Goal: Check status: Check status

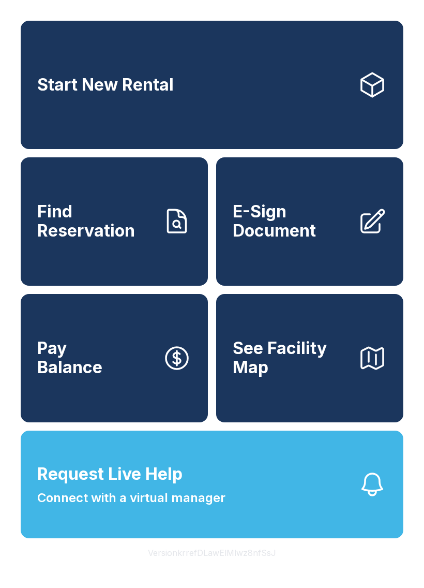
click at [121, 240] on span "Find Reservation" at bounding box center [95, 221] width 117 height 38
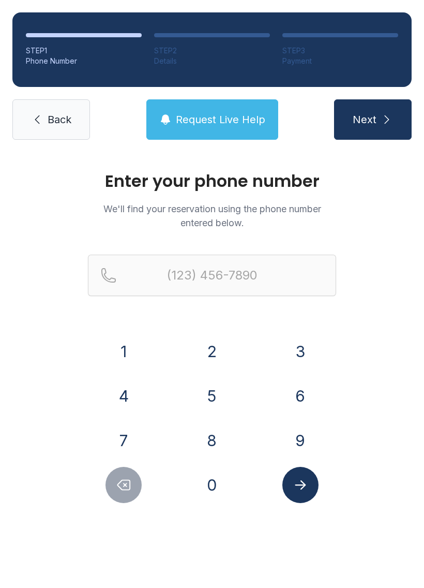
click at [310, 392] on button "6" at bounding box center [301, 396] width 36 height 36
click at [128, 424] on button "7" at bounding box center [124, 440] width 36 height 36
click at [222, 434] on button "8" at bounding box center [212, 440] width 36 height 36
click at [216, 358] on button "2" at bounding box center [212, 351] width 36 height 36
click at [128, 391] on button "4" at bounding box center [124, 396] width 36 height 36
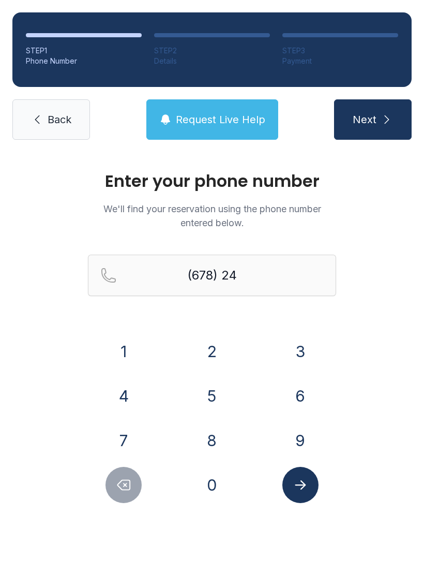
click at [291, 435] on button "9" at bounding box center [301, 440] width 36 height 36
click at [211, 400] on button "5" at bounding box center [212, 396] width 36 height 36
click at [303, 395] on button "6" at bounding box center [301, 396] width 36 height 36
click at [289, 353] on button "3" at bounding box center [301, 351] width 36 height 36
click at [206, 359] on button "2" at bounding box center [212, 351] width 36 height 36
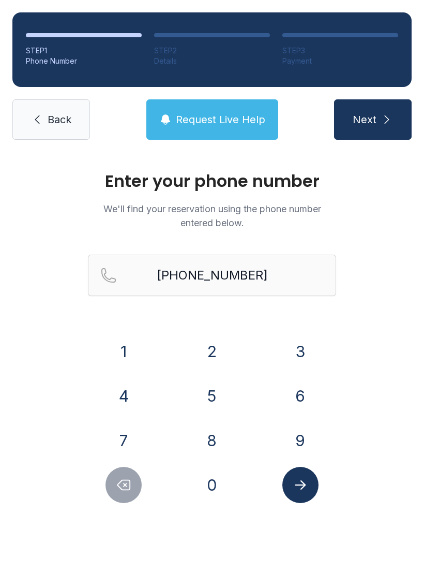
click at [297, 485] on icon "Submit lookup form" at bounding box center [300, 484] width 11 height 9
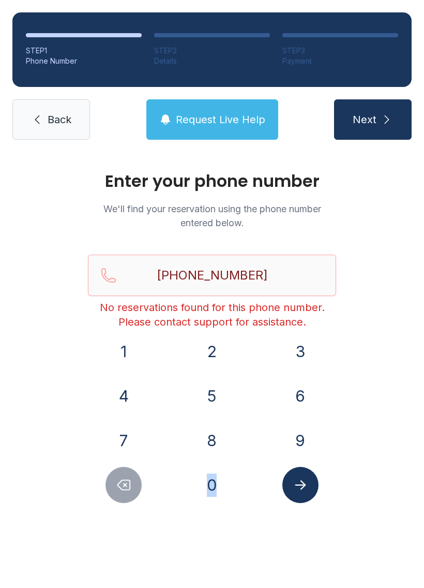
click at [132, 475] on button "Delete number" at bounding box center [124, 485] width 36 height 36
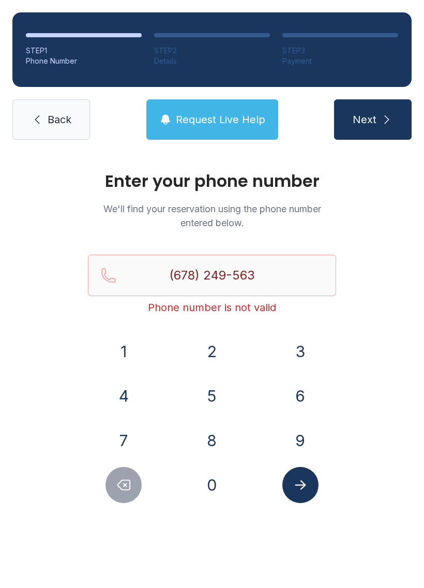
click at [131, 474] on button "Delete number" at bounding box center [124, 485] width 36 height 36
click at [126, 479] on icon "Delete number" at bounding box center [124, 485] width 16 height 16
type input "(678) 249-5"
click at [60, 129] on link "Back" at bounding box center [51, 119] width 78 height 40
